Goal: Transaction & Acquisition: Book appointment/travel/reservation

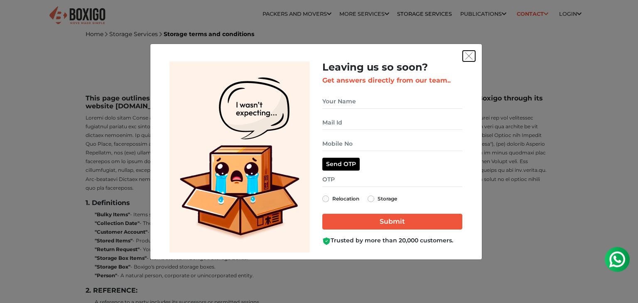
click at [465, 53] on img "get free quote dialog" at bounding box center [468, 55] width 7 height 7
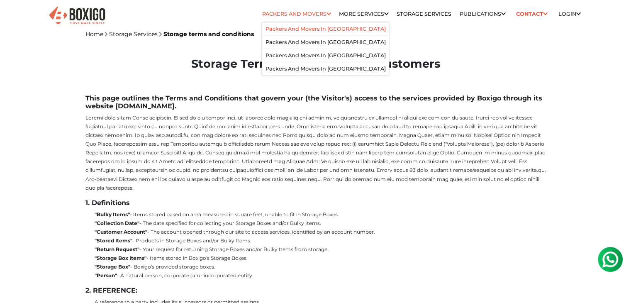
click at [317, 27] on link "Packers and Movers in [GEOGRAPHIC_DATA]" at bounding box center [326, 29] width 120 height 6
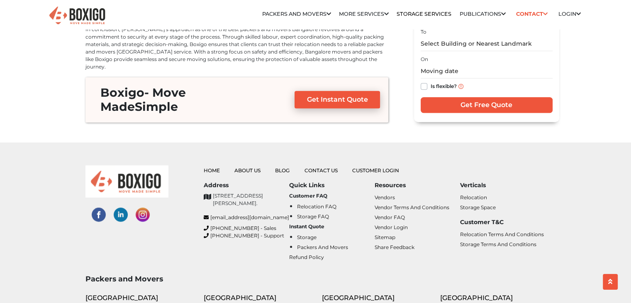
scroll to position [3589, 0]
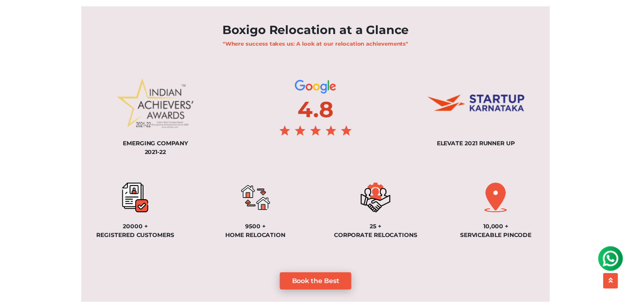
scroll to position [581, 0]
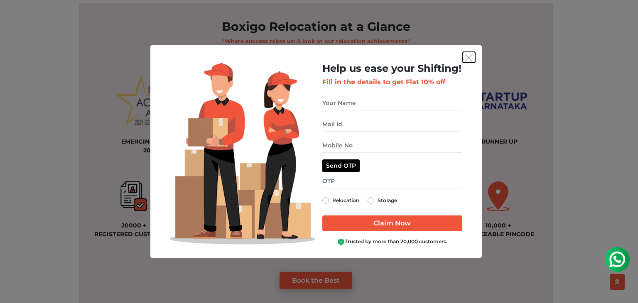
click at [468, 55] on img "get free quote dialog" at bounding box center [468, 57] width 7 height 7
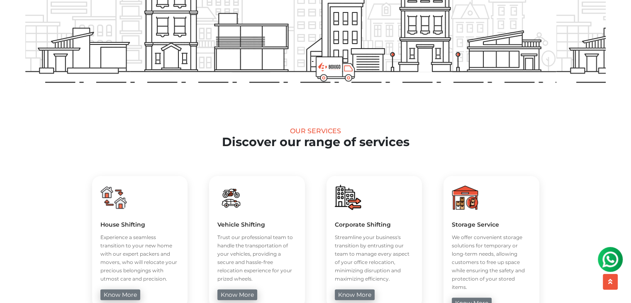
scroll to position [0, 0]
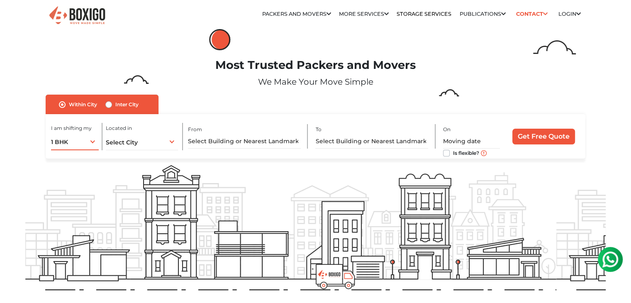
click at [95, 143] on div "1 BHK 1 BHK 2 BHK 3 BHK 3 + BHK FEW ITEMS" at bounding box center [75, 141] width 48 height 17
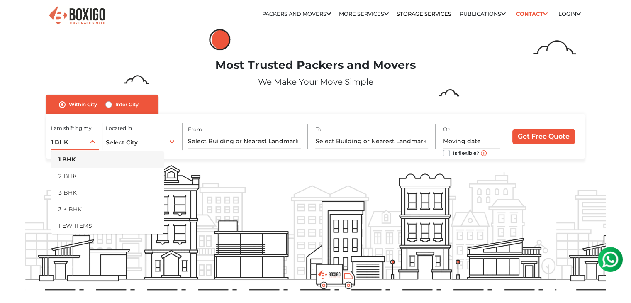
click at [94, 142] on div "1 BHK 1 BHK 2 BHK 3 BHK 3 + BHK FEW ITEMS" at bounding box center [75, 141] width 48 height 17
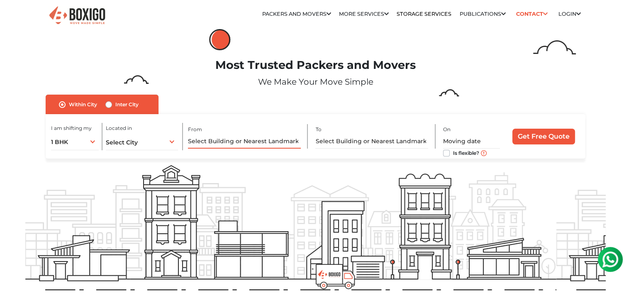
click at [222, 144] on input "text" at bounding box center [244, 141] width 113 height 15
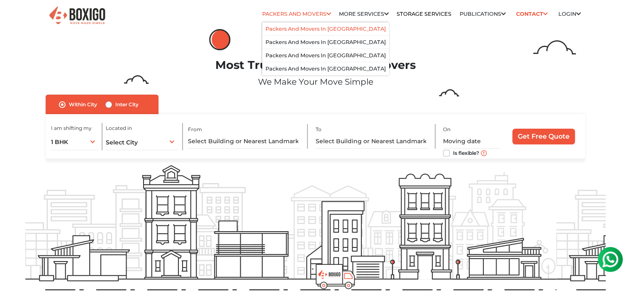
click at [322, 24] on li "Packers and Movers in [GEOGRAPHIC_DATA]" at bounding box center [325, 28] width 127 height 13
click at [315, 27] on link "Packers and Movers in [GEOGRAPHIC_DATA]" at bounding box center [326, 29] width 120 height 6
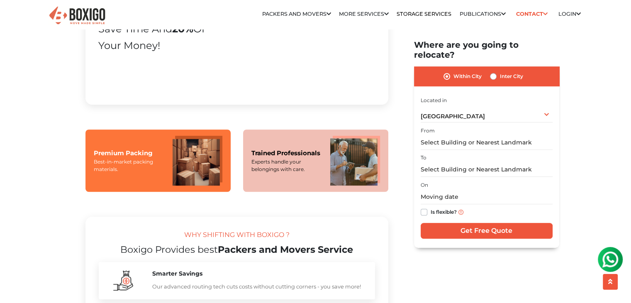
scroll to position [498, 0]
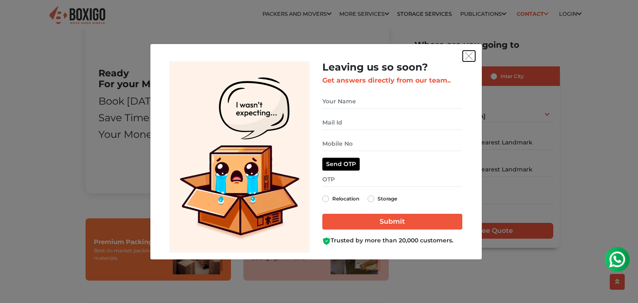
click at [467, 51] on button "get free quote dialog" at bounding box center [469, 56] width 12 height 11
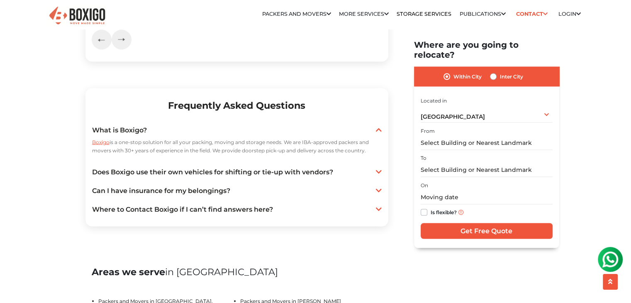
scroll to position [1495, 0]
